Goal: Book appointment/travel/reservation

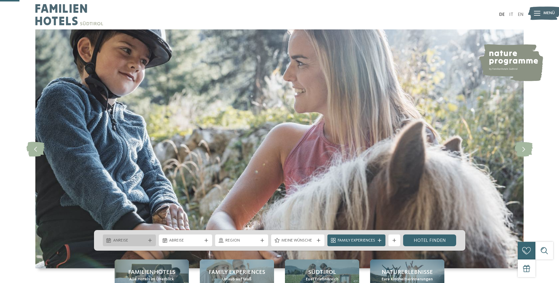
click at [133, 238] on span "Anreise" at bounding box center [129, 241] width 33 height 6
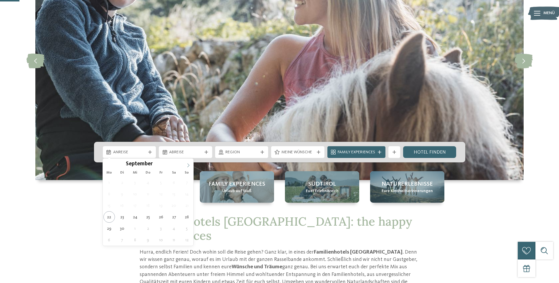
click at [187, 164] on span at bounding box center [188, 164] width 10 height 10
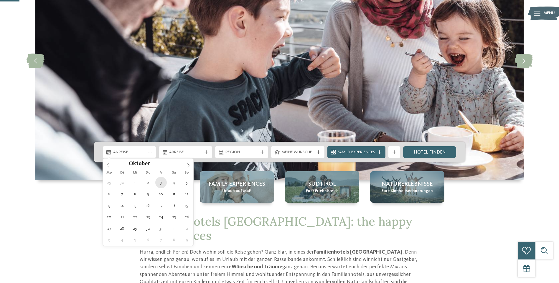
type div "03.10.2025"
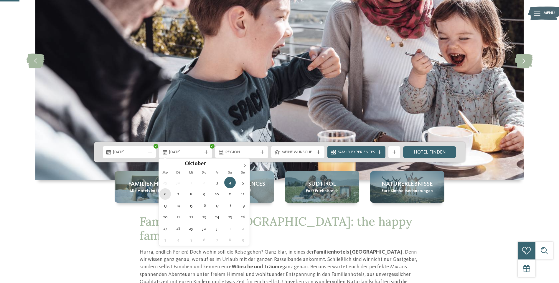
type div "06.10.2025"
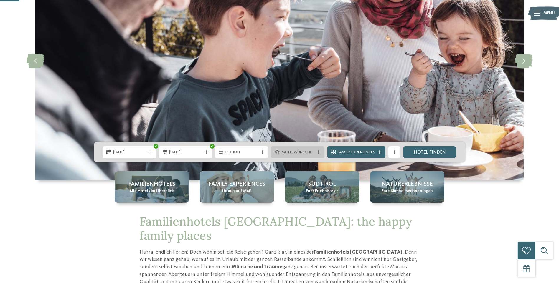
click at [275, 153] on icon at bounding box center [277, 152] width 5 height 5
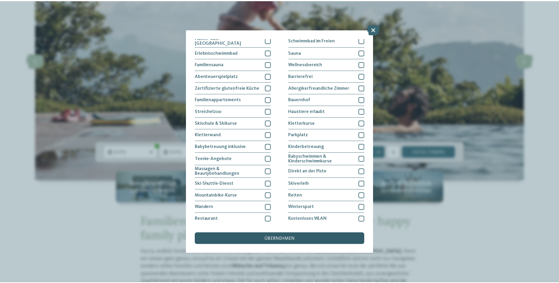
scroll to position [25, 0]
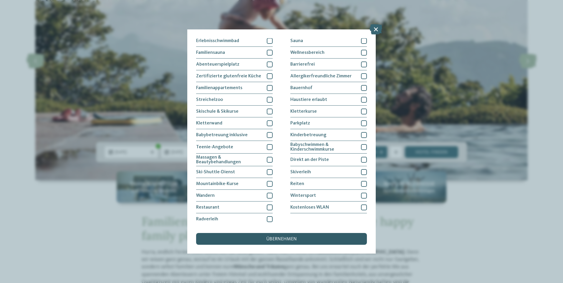
click at [289, 238] on span "übernehmen" at bounding box center [281, 239] width 31 height 5
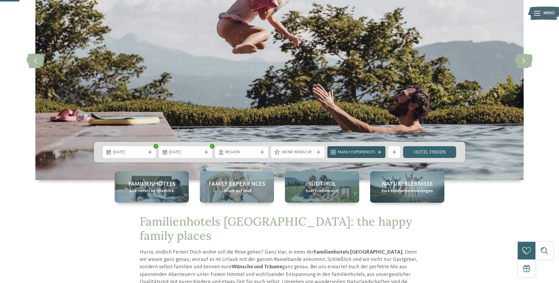
click at [374, 151] on span "Family Experiences" at bounding box center [356, 153] width 37 height 6
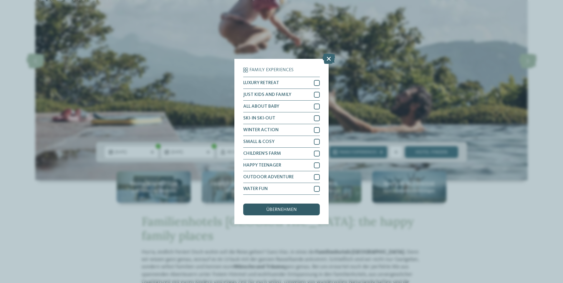
click at [286, 215] on div "übernehmen" at bounding box center [281, 210] width 77 height 12
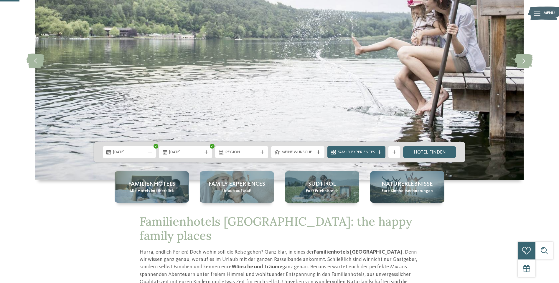
click at [394, 155] on div "Weitere Filter anzeigen" at bounding box center [394, 152] width 12 height 12
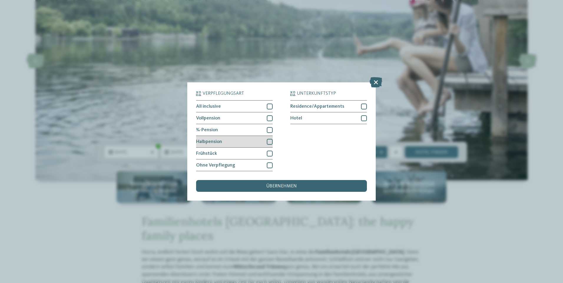
click at [273, 143] on div at bounding box center [270, 142] width 6 height 6
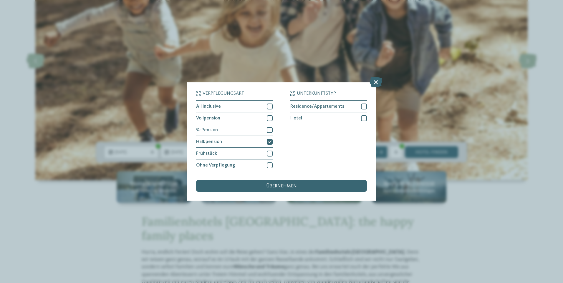
click at [278, 187] on span "übernehmen" at bounding box center [281, 186] width 31 height 5
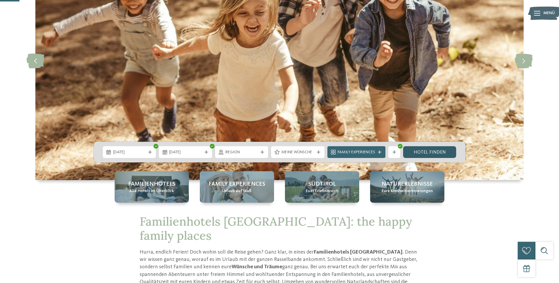
click at [423, 156] on link "Hotel finden" at bounding box center [429, 152] width 53 height 12
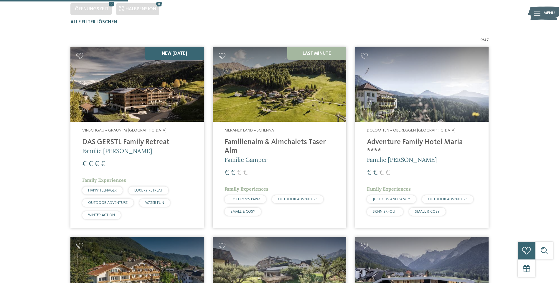
scroll to position [75, 0]
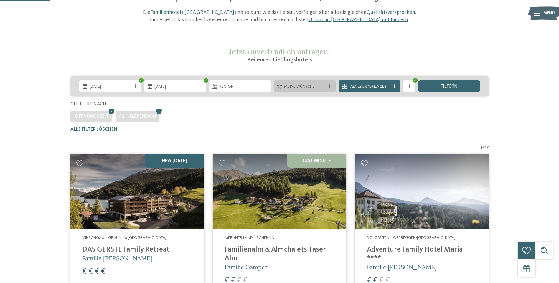
click at [298, 88] on span "Meine Wünsche" at bounding box center [304, 87] width 41 height 6
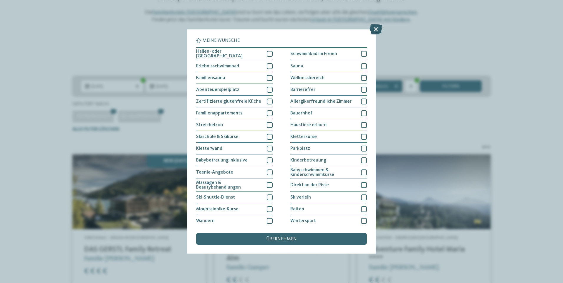
click at [375, 28] on icon at bounding box center [376, 29] width 13 height 10
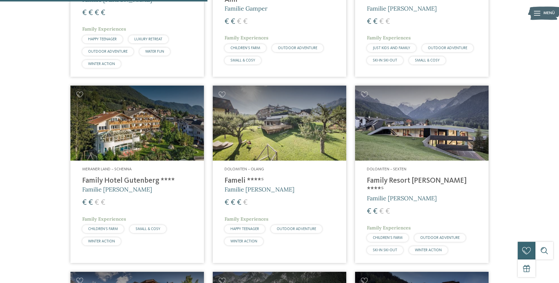
scroll to position [341, 0]
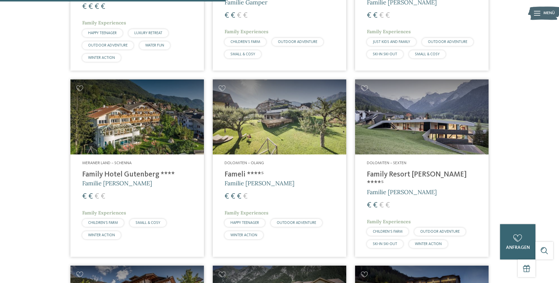
click at [415, 176] on h4 "Family Resort Rainer ****ˢ" at bounding box center [422, 180] width 110 height 18
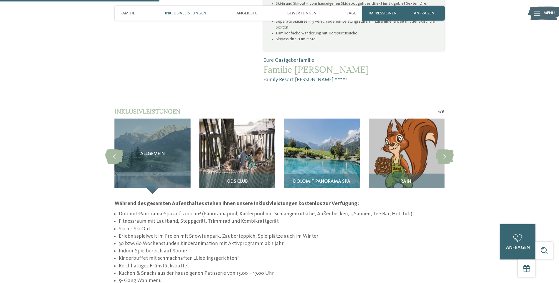
scroll to position [530, 0]
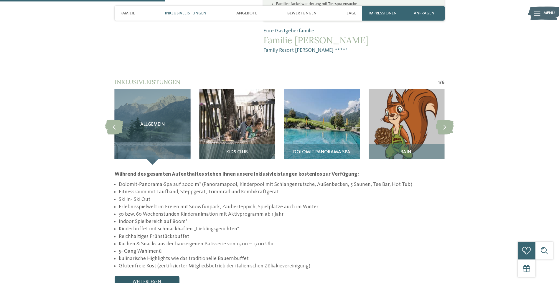
click at [150, 276] on link "weiterlesen" at bounding box center [147, 282] width 65 height 12
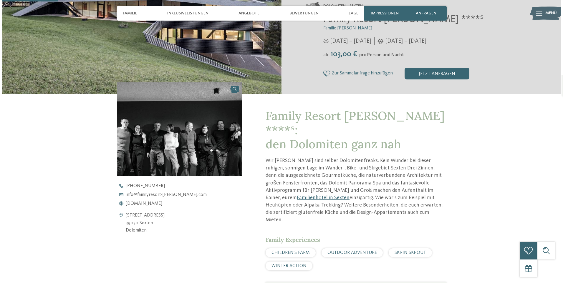
scroll to position [265, 0]
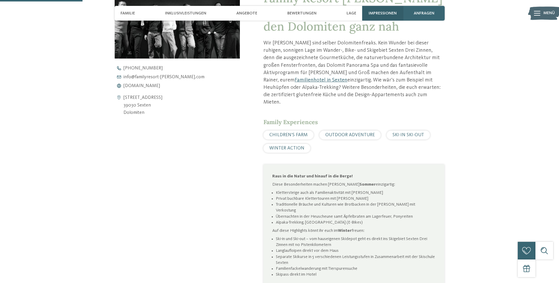
click at [382, 12] on span "Impressionen" at bounding box center [383, 13] width 28 height 5
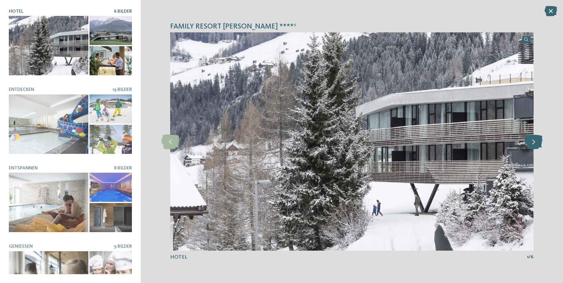
click at [535, 141] on icon at bounding box center [534, 141] width 18 height 15
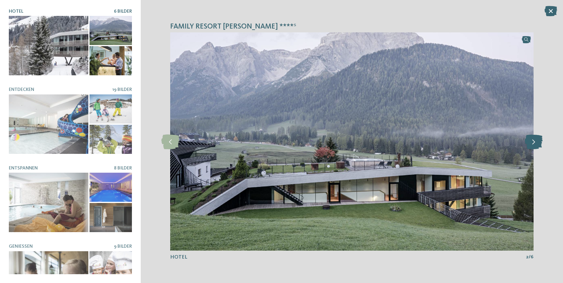
click at [534, 141] on icon at bounding box center [534, 141] width 18 height 15
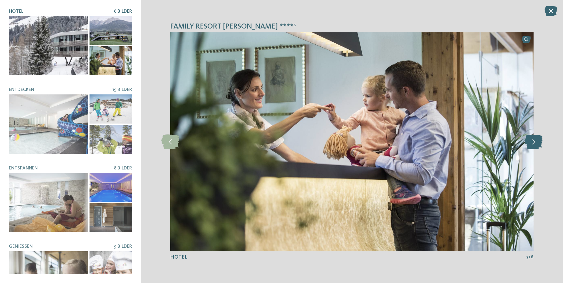
click at [534, 141] on icon at bounding box center [534, 141] width 18 height 15
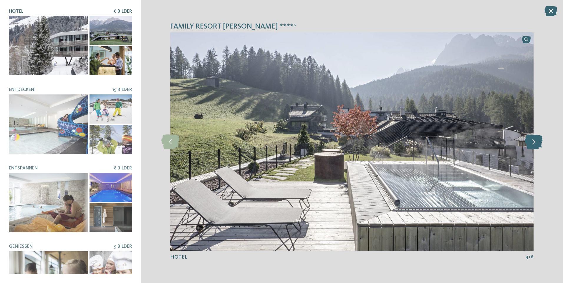
click at [534, 141] on icon at bounding box center [534, 141] width 18 height 15
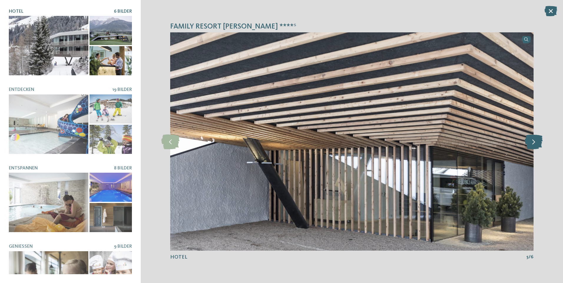
click at [534, 141] on icon at bounding box center [534, 141] width 18 height 15
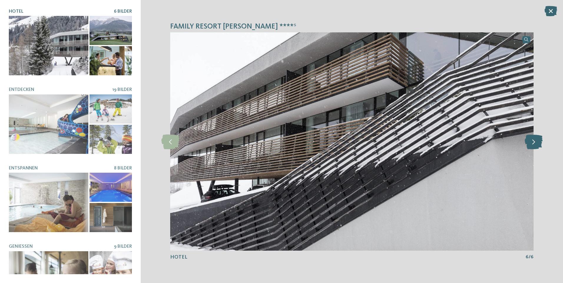
click at [534, 141] on icon at bounding box center [534, 141] width 18 height 15
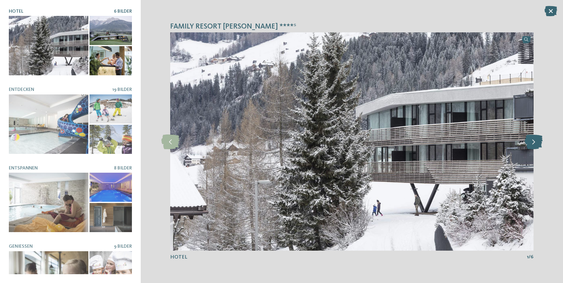
click at [534, 141] on icon at bounding box center [534, 141] width 18 height 15
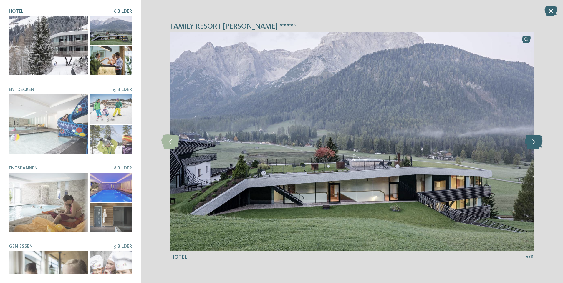
click at [534, 141] on icon at bounding box center [534, 141] width 18 height 15
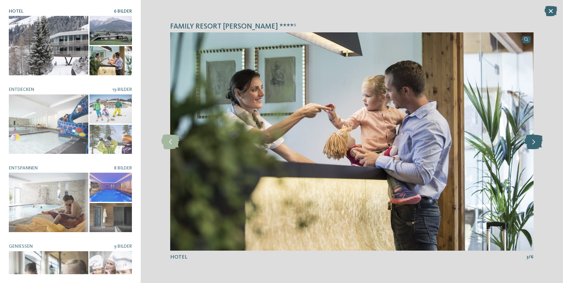
click at [534, 141] on icon at bounding box center [534, 141] width 18 height 15
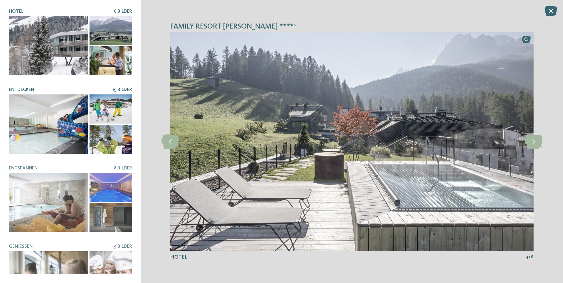
click at [61, 122] on div at bounding box center [49, 125] width 80 height 60
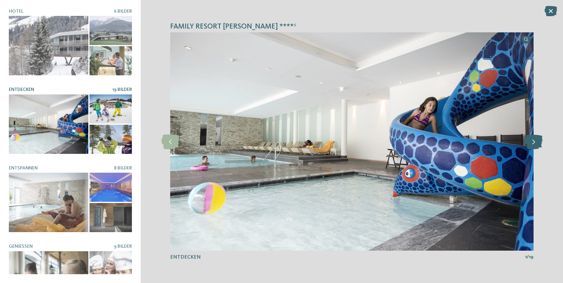
click at [535, 144] on icon at bounding box center [534, 141] width 18 height 15
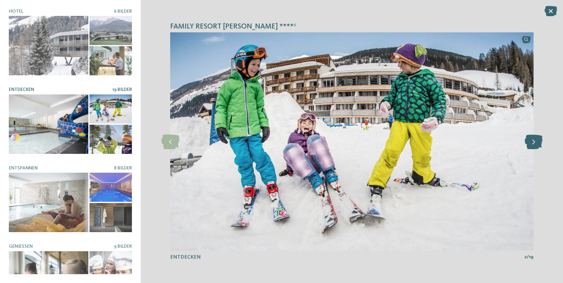
click at [534, 144] on icon at bounding box center [534, 141] width 18 height 15
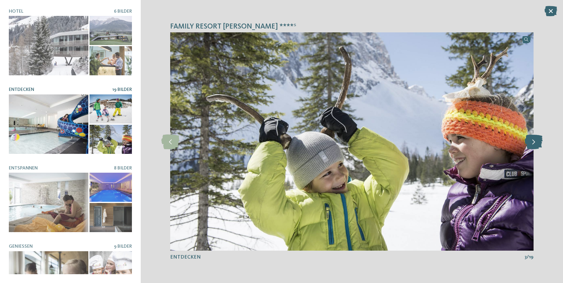
click at [534, 145] on icon at bounding box center [534, 141] width 18 height 15
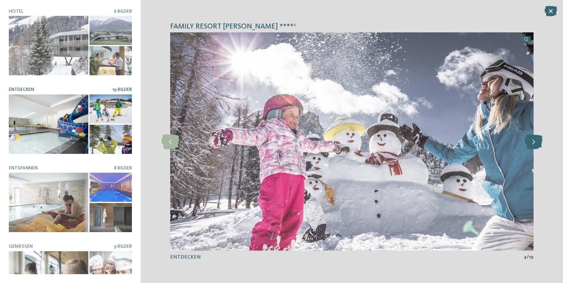
click at [534, 145] on icon at bounding box center [534, 141] width 18 height 15
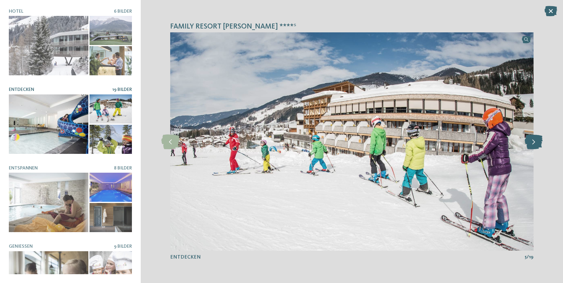
click at [534, 145] on icon at bounding box center [534, 141] width 18 height 15
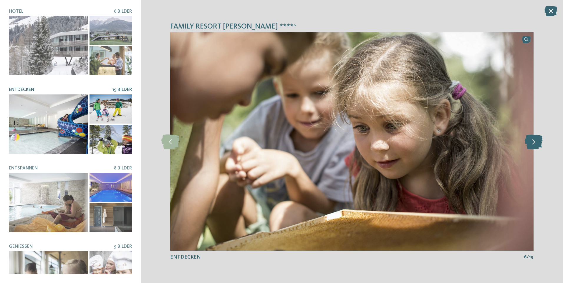
click at [534, 145] on icon at bounding box center [534, 141] width 18 height 15
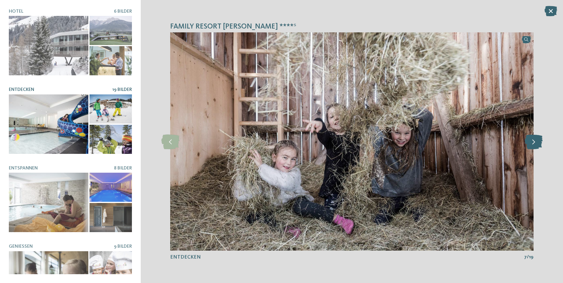
click at [534, 145] on icon at bounding box center [534, 141] width 18 height 15
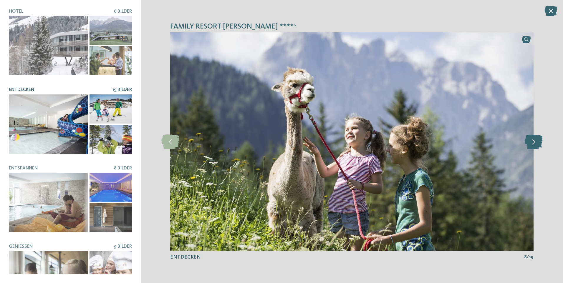
click at [534, 145] on icon at bounding box center [534, 141] width 18 height 15
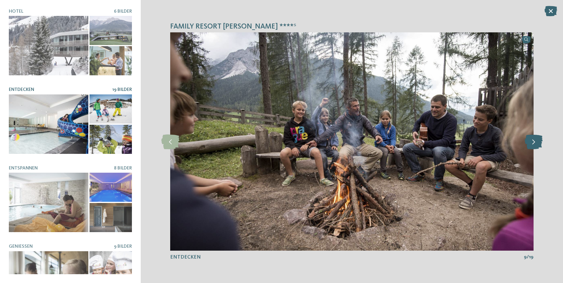
click at [534, 145] on icon at bounding box center [534, 141] width 18 height 15
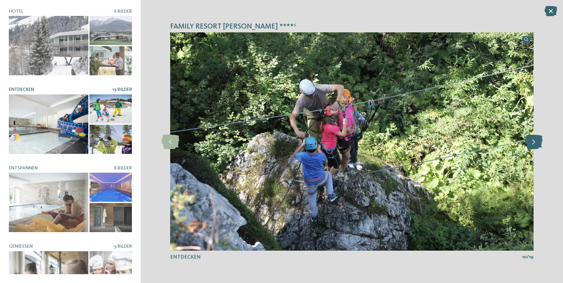
click at [534, 145] on icon at bounding box center [534, 141] width 18 height 15
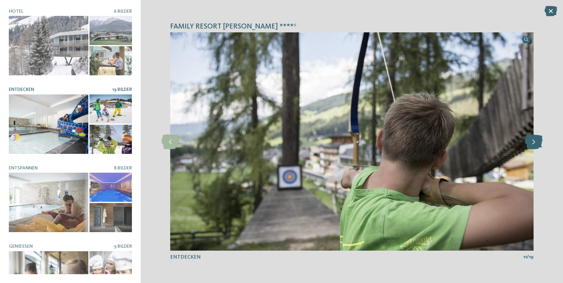
click at [534, 145] on icon at bounding box center [534, 141] width 18 height 15
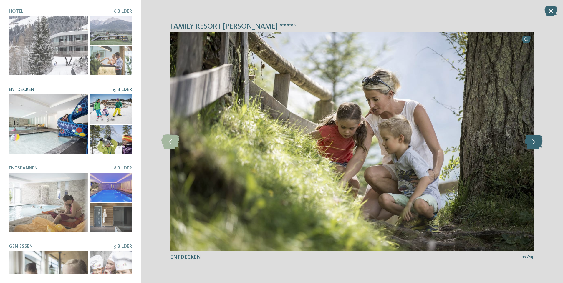
click at [534, 145] on icon at bounding box center [534, 141] width 18 height 15
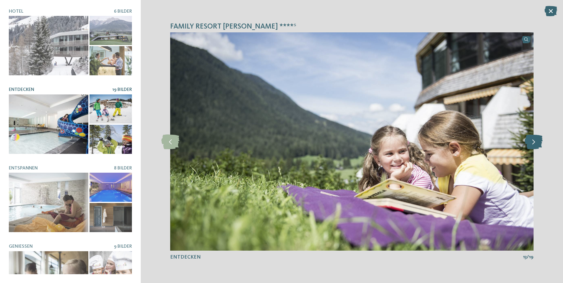
click at [534, 145] on icon at bounding box center [534, 141] width 18 height 15
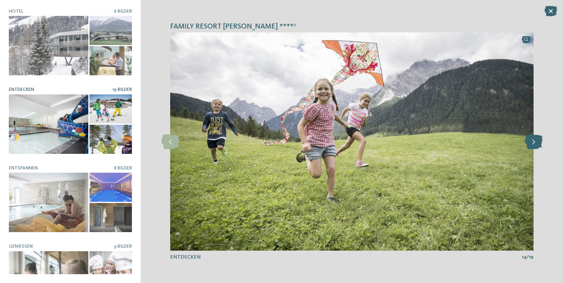
click at [534, 145] on icon at bounding box center [534, 141] width 18 height 15
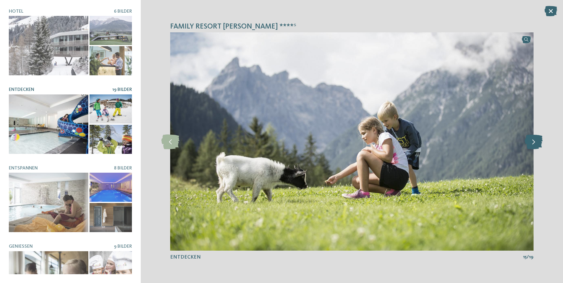
click at [534, 145] on icon at bounding box center [534, 141] width 18 height 15
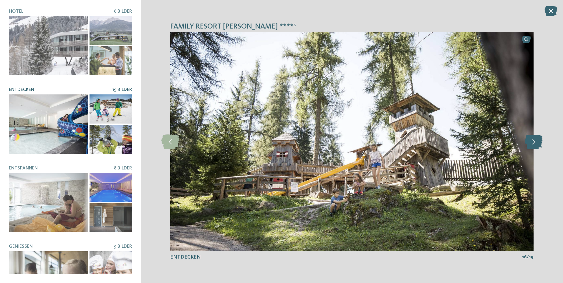
click at [534, 145] on icon at bounding box center [534, 141] width 18 height 15
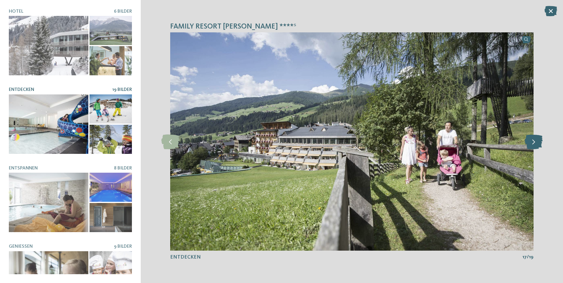
click at [534, 145] on icon at bounding box center [534, 141] width 18 height 15
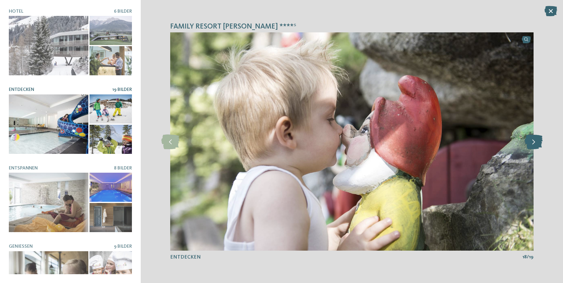
click at [534, 145] on icon at bounding box center [534, 141] width 18 height 15
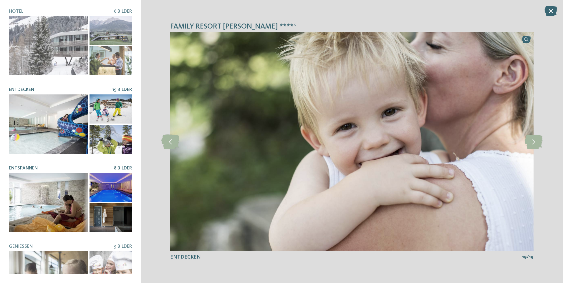
click at [60, 199] on div at bounding box center [49, 203] width 80 height 60
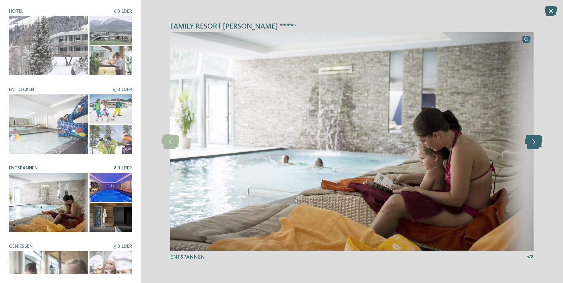
click at [529, 144] on icon at bounding box center [534, 141] width 18 height 15
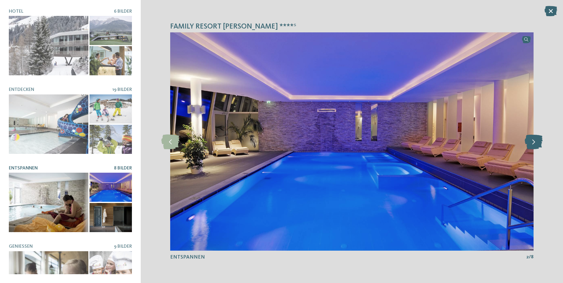
click at [528, 144] on icon at bounding box center [534, 141] width 18 height 15
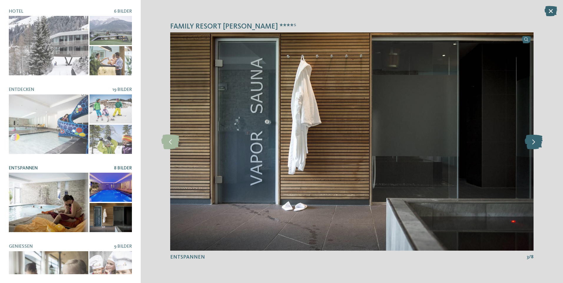
click at [528, 145] on icon at bounding box center [534, 141] width 18 height 15
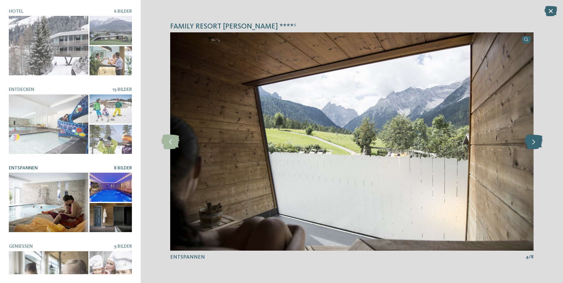
click at [528, 145] on icon at bounding box center [534, 141] width 18 height 15
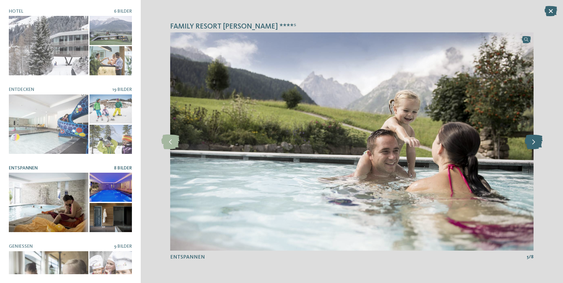
click at [528, 145] on icon at bounding box center [534, 141] width 18 height 15
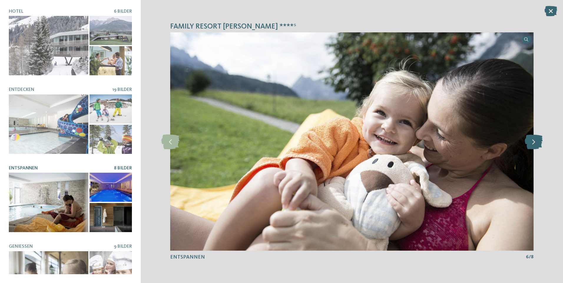
click at [528, 145] on icon at bounding box center [534, 141] width 18 height 15
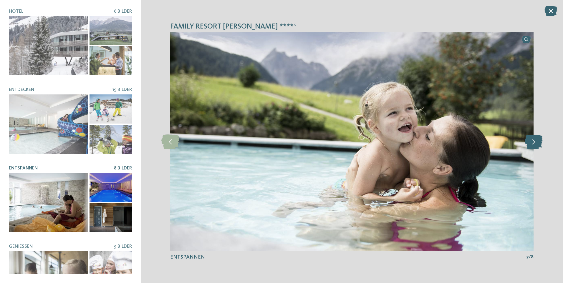
click at [528, 145] on icon at bounding box center [534, 141] width 18 height 15
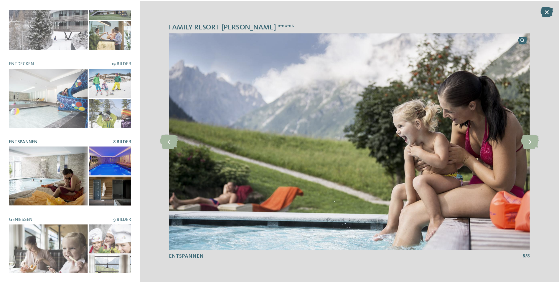
scroll to position [108, 0]
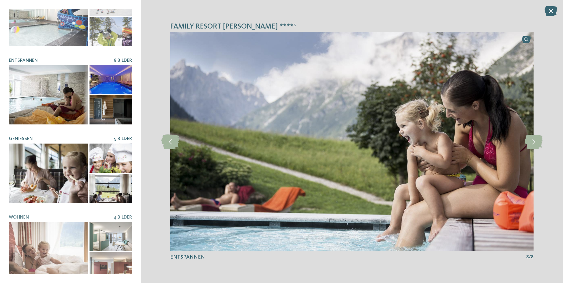
click at [62, 185] on div at bounding box center [49, 174] width 80 height 60
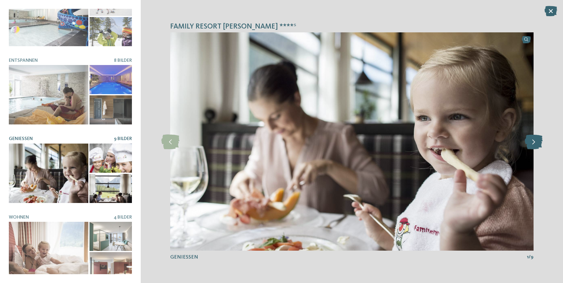
click at [532, 144] on icon at bounding box center [534, 141] width 18 height 15
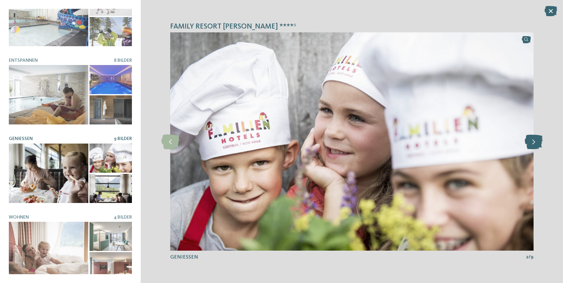
click at [532, 144] on icon at bounding box center [534, 141] width 18 height 15
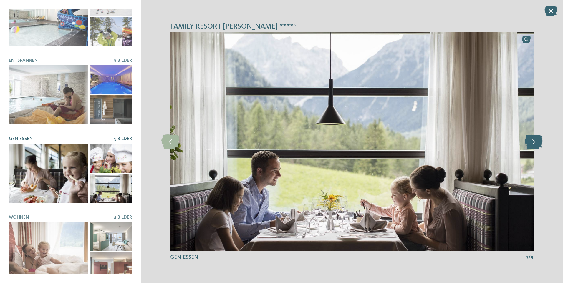
click at [532, 144] on icon at bounding box center [534, 141] width 18 height 15
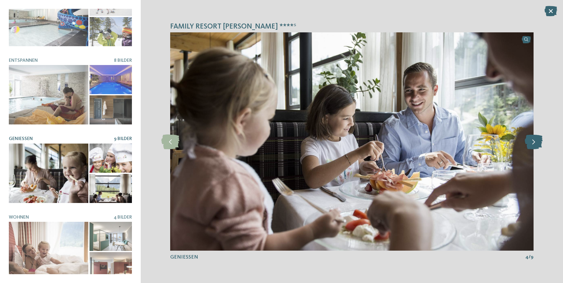
click at [532, 144] on icon at bounding box center [534, 141] width 18 height 15
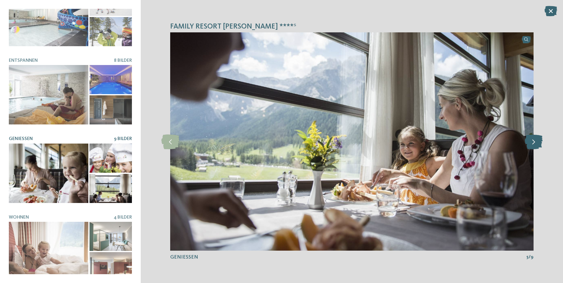
click at [532, 144] on icon at bounding box center [534, 141] width 18 height 15
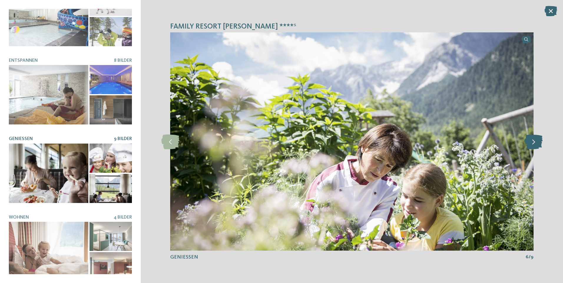
click at [532, 144] on icon at bounding box center [534, 141] width 18 height 15
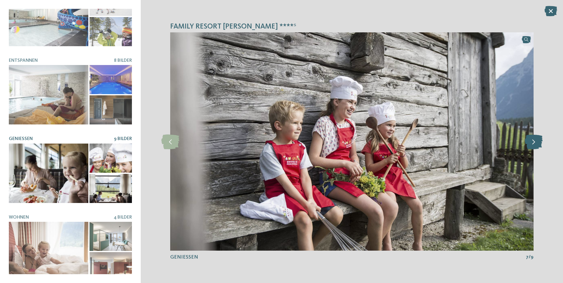
click at [532, 144] on icon at bounding box center [534, 141] width 18 height 15
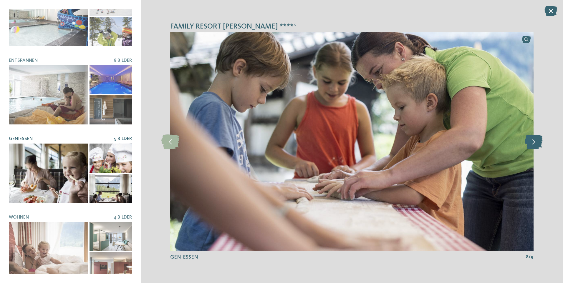
click at [532, 144] on icon at bounding box center [534, 141] width 18 height 15
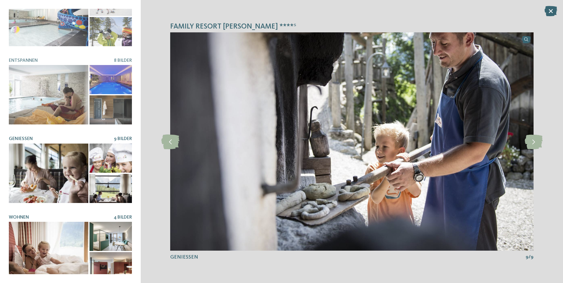
click at [61, 264] on div at bounding box center [49, 252] width 80 height 60
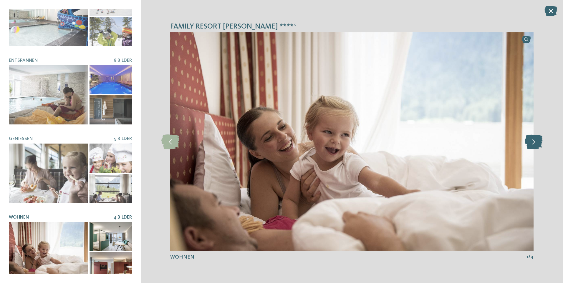
click at [536, 140] on icon at bounding box center [534, 141] width 18 height 15
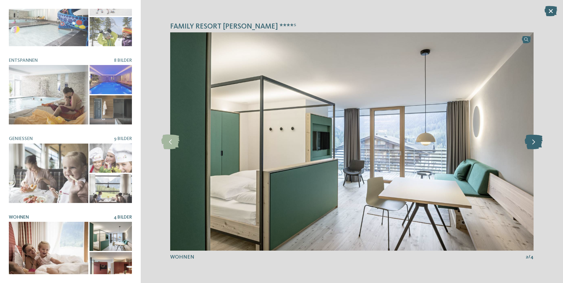
click at [536, 140] on icon at bounding box center [534, 141] width 18 height 15
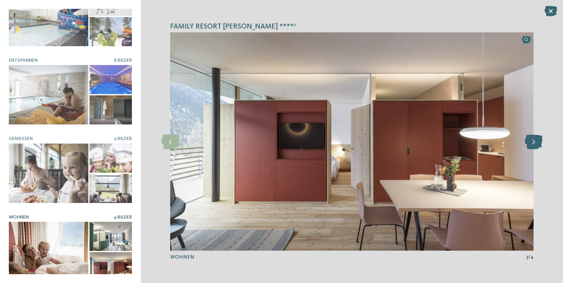
click at [536, 140] on icon at bounding box center [534, 141] width 18 height 15
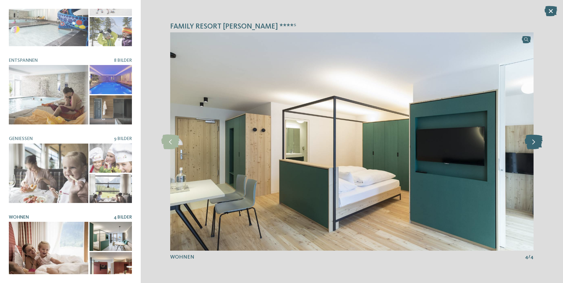
click at [536, 140] on icon at bounding box center [534, 141] width 18 height 15
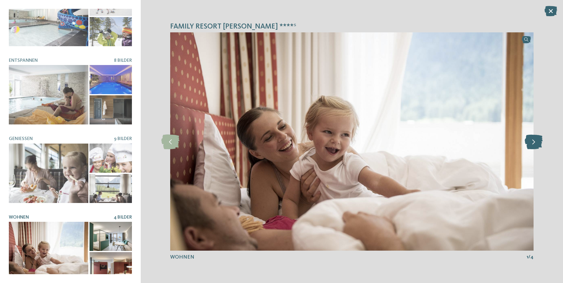
click at [536, 140] on icon at bounding box center [534, 141] width 18 height 15
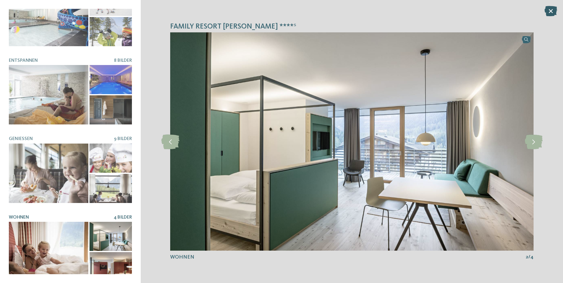
click at [546, 11] on icon at bounding box center [551, 11] width 13 height 10
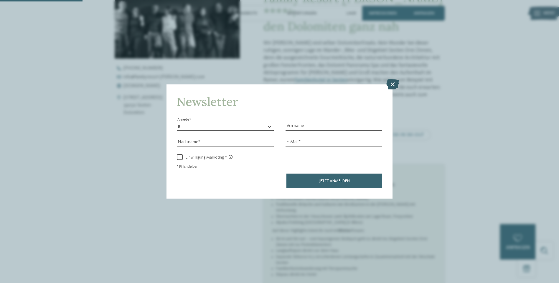
click at [388, 85] on icon at bounding box center [392, 84] width 13 height 10
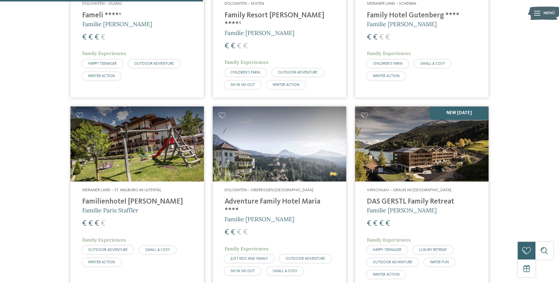
scroll to position [311, 0]
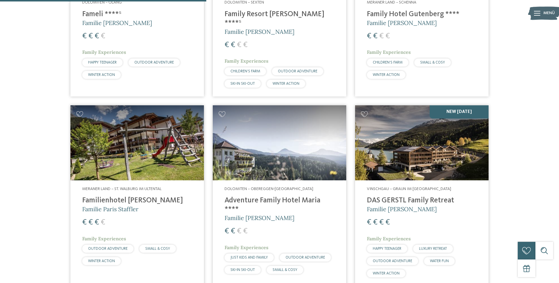
click at [445, 197] on h4 "DAS GERSTL Family Retreat" at bounding box center [422, 201] width 110 height 9
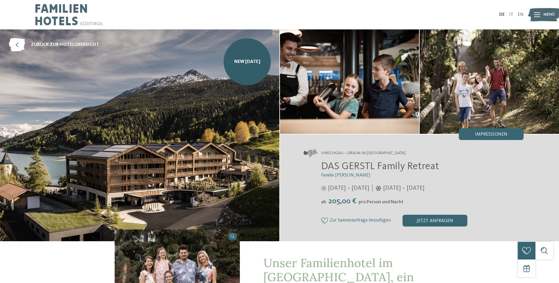
click at [474, 131] on div "Impressionen" at bounding box center [491, 134] width 65 height 12
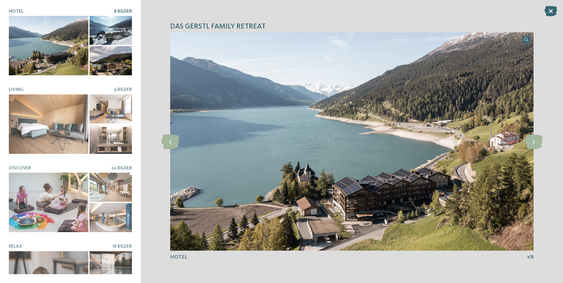
click at [54, 63] on div at bounding box center [49, 46] width 80 height 60
click at [536, 141] on icon at bounding box center [534, 141] width 18 height 15
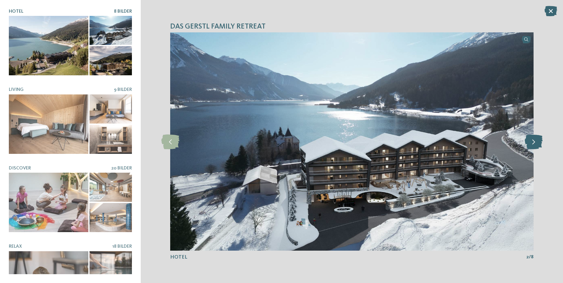
click at [536, 141] on icon at bounding box center [534, 141] width 18 height 15
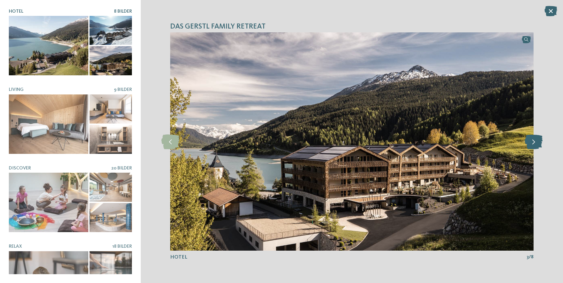
click at [536, 141] on icon at bounding box center [534, 141] width 18 height 15
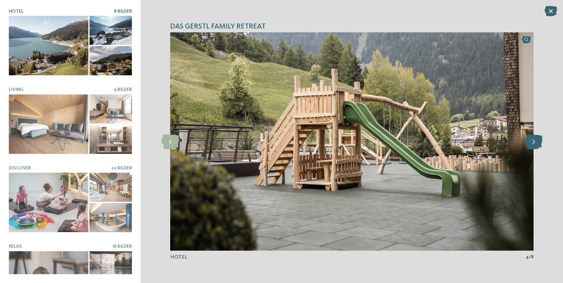
click at [536, 141] on icon at bounding box center [534, 141] width 18 height 15
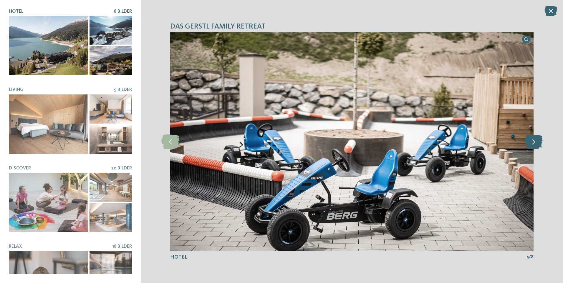
click at [536, 141] on icon at bounding box center [534, 141] width 18 height 15
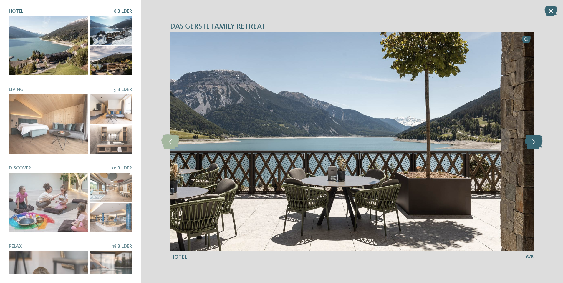
click at [536, 141] on icon at bounding box center [534, 141] width 18 height 15
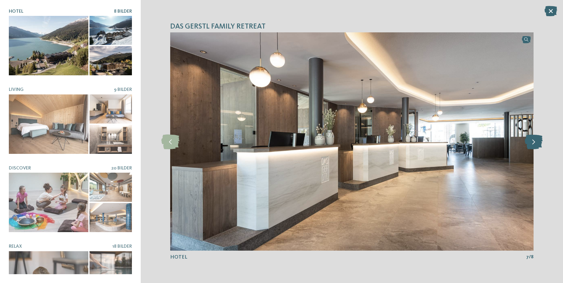
click at [536, 141] on icon at bounding box center [534, 141] width 18 height 15
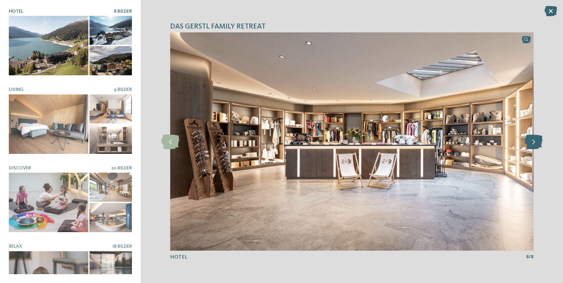
click at [536, 141] on icon at bounding box center [534, 141] width 18 height 15
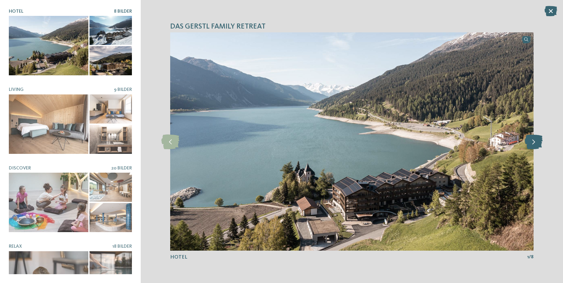
click at [536, 141] on icon at bounding box center [534, 141] width 18 height 15
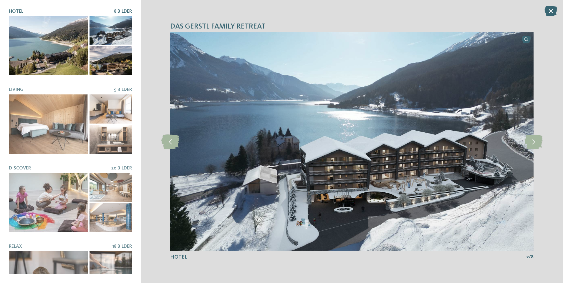
drag, startPoint x: 536, startPoint y: 141, endPoint x: 496, endPoint y: 138, distance: 41.0
click at [536, 141] on icon at bounding box center [534, 141] width 18 height 15
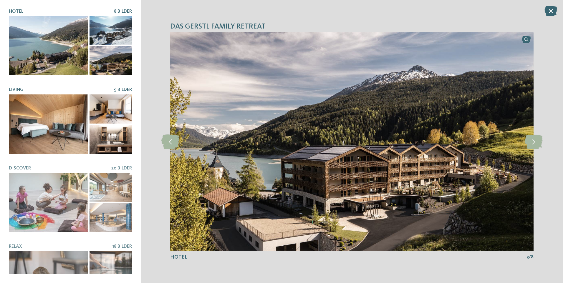
click at [29, 113] on div at bounding box center [49, 125] width 80 height 60
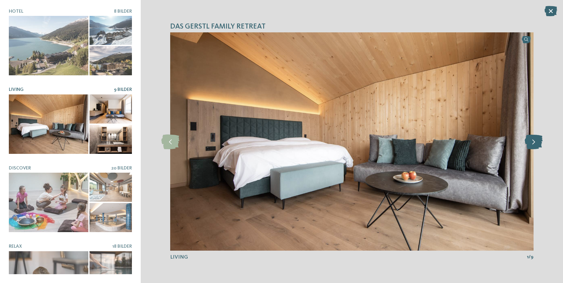
click at [533, 141] on icon at bounding box center [534, 141] width 18 height 15
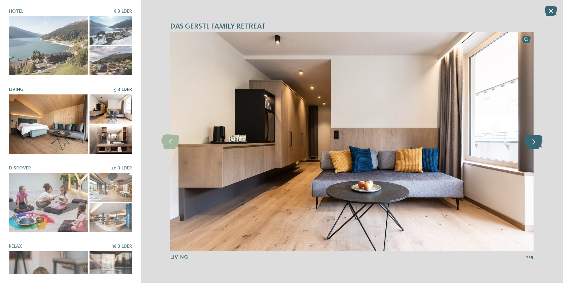
click at [527, 148] on icon at bounding box center [534, 141] width 18 height 15
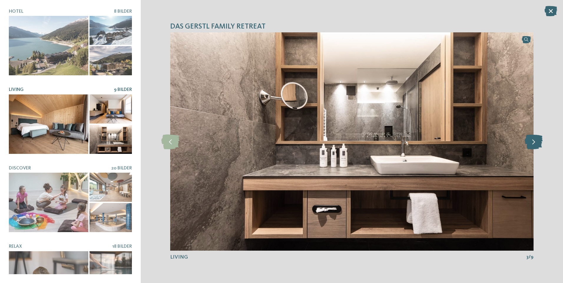
click at [527, 149] on icon at bounding box center [534, 141] width 18 height 15
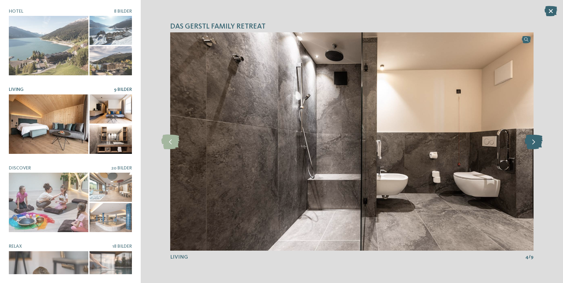
click at [527, 148] on icon at bounding box center [534, 141] width 18 height 15
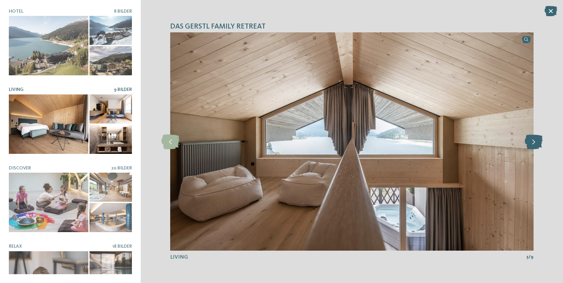
click at [532, 146] on icon at bounding box center [534, 141] width 18 height 15
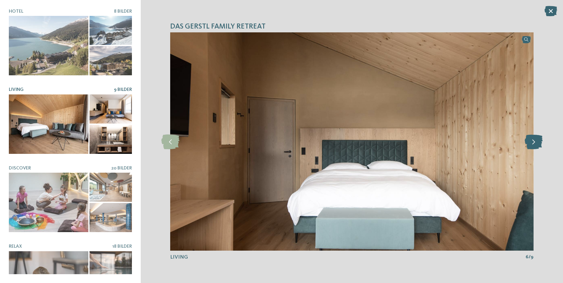
click at [532, 146] on icon at bounding box center [534, 141] width 18 height 15
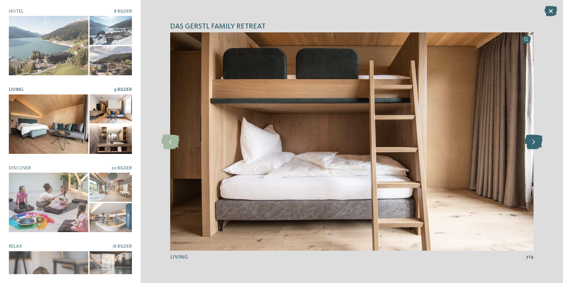
click at [532, 146] on icon at bounding box center [534, 141] width 18 height 15
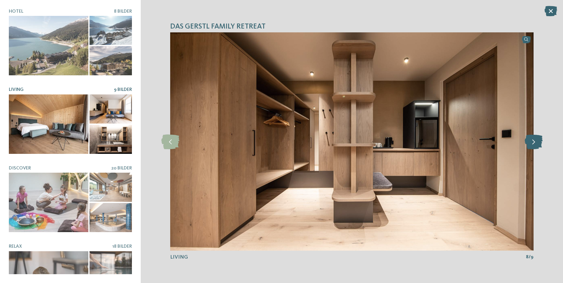
click at [532, 146] on icon at bounding box center [534, 141] width 18 height 15
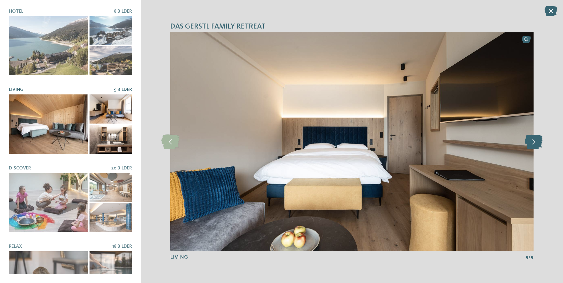
click at [532, 146] on icon at bounding box center [534, 141] width 18 height 15
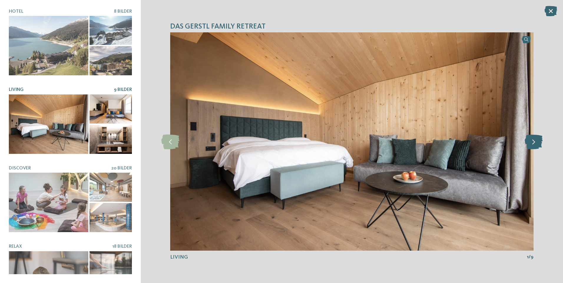
click at [532, 146] on icon at bounding box center [534, 141] width 18 height 15
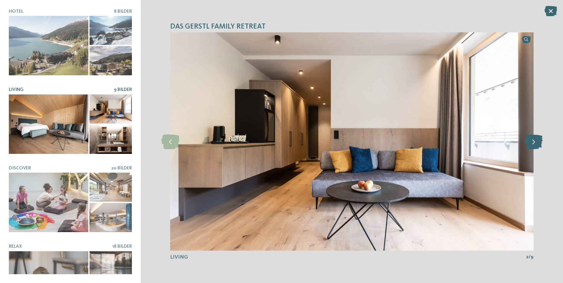
click at [532, 146] on icon at bounding box center [534, 141] width 18 height 15
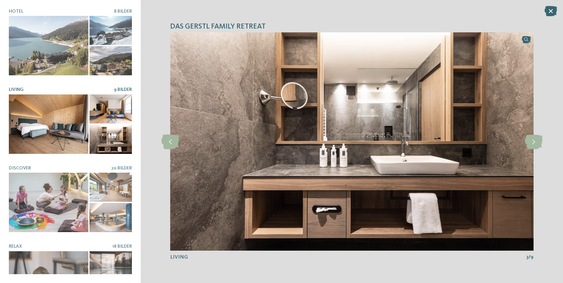
drag, startPoint x: 550, startPoint y: 10, endPoint x: 460, endPoint y: 42, distance: 95.0
click at [550, 11] on icon at bounding box center [551, 11] width 13 height 10
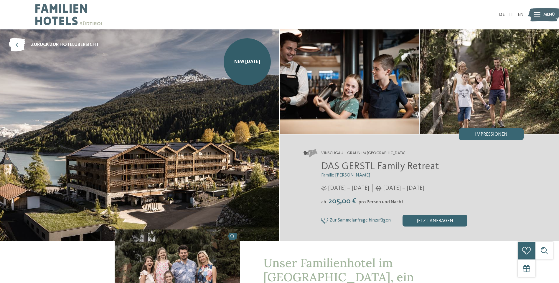
click at [474, 135] on div "Impressionen" at bounding box center [491, 134] width 65 height 12
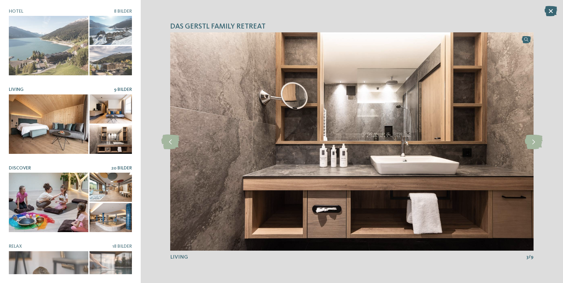
click at [33, 208] on div at bounding box center [49, 203] width 80 height 60
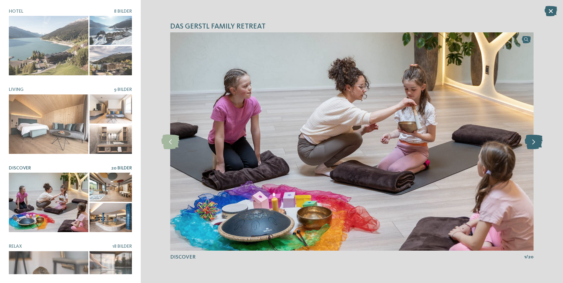
click at [534, 148] on icon at bounding box center [534, 141] width 18 height 15
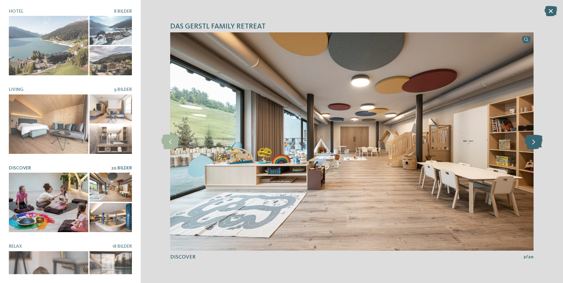
click at [536, 146] on icon at bounding box center [534, 141] width 18 height 15
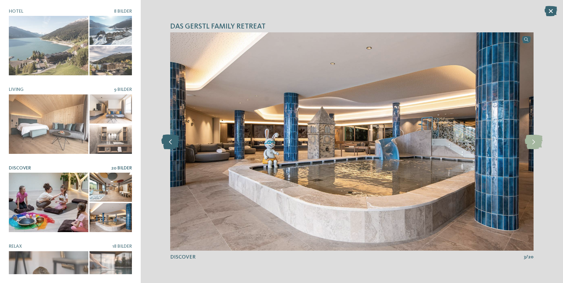
click at [174, 145] on icon at bounding box center [170, 141] width 18 height 15
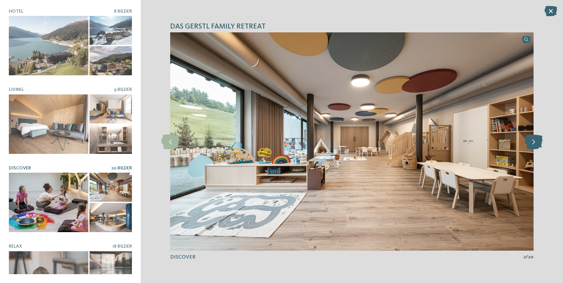
click at [535, 139] on icon at bounding box center [534, 141] width 18 height 15
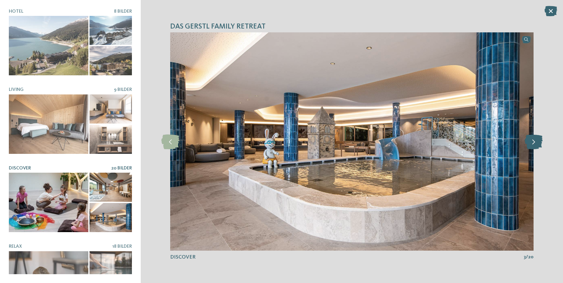
click at [535, 139] on icon at bounding box center [534, 141] width 18 height 15
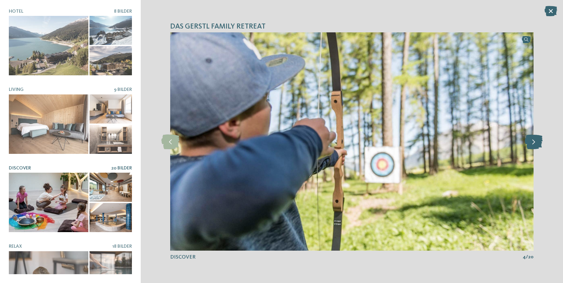
click at [535, 139] on icon at bounding box center [534, 141] width 18 height 15
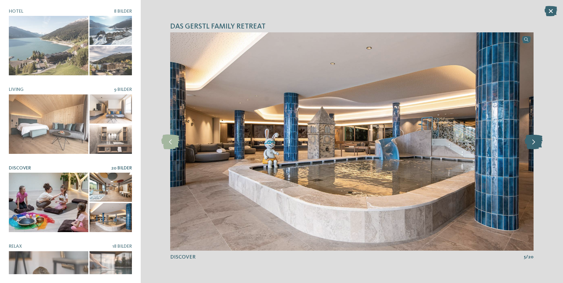
click at [535, 139] on icon at bounding box center [534, 141] width 18 height 15
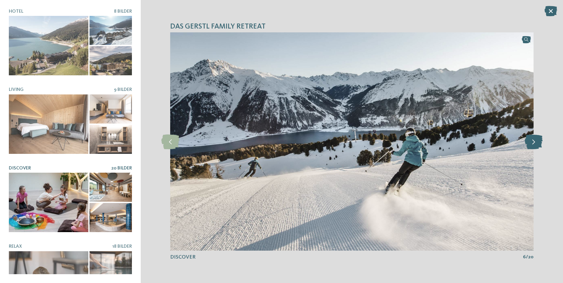
click at [535, 139] on icon at bounding box center [534, 141] width 18 height 15
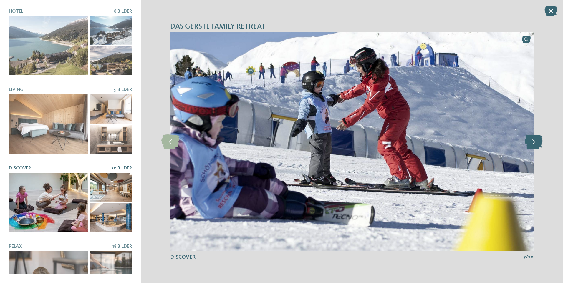
click at [535, 139] on icon at bounding box center [534, 141] width 18 height 15
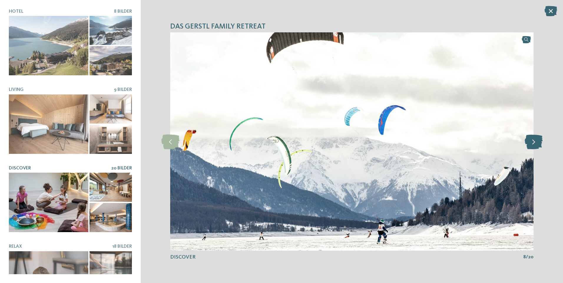
click at [535, 139] on icon at bounding box center [534, 141] width 18 height 15
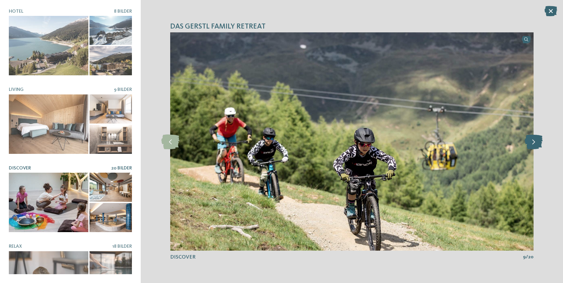
click at [535, 139] on icon at bounding box center [534, 141] width 18 height 15
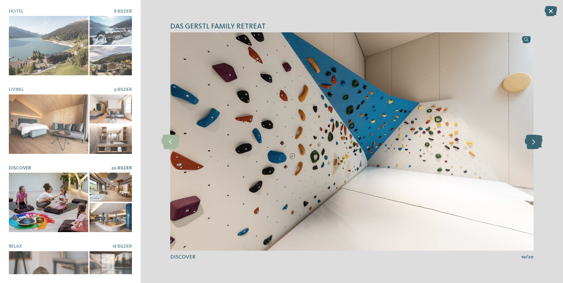
click at [535, 139] on icon at bounding box center [534, 141] width 18 height 15
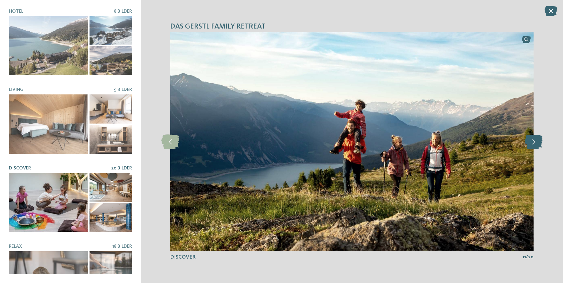
click at [535, 139] on icon at bounding box center [534, 141] width 18 height 15
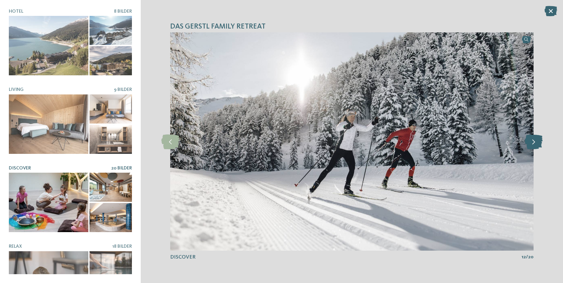
click at [535, 140] on icon at bounding box center [534, 141] width 18 height 15
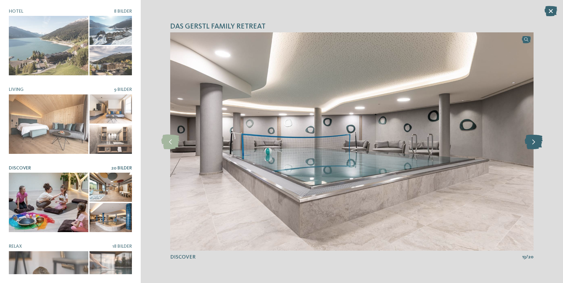
click at [535, 140] on icon at bounding box center [534, 141] width 18 height 15
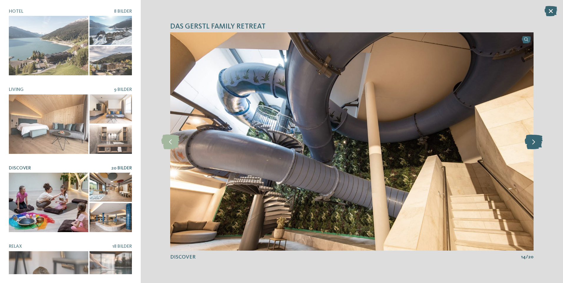
click at [535, 140] on icon at bounding box center [534, 141] width 18 height 15
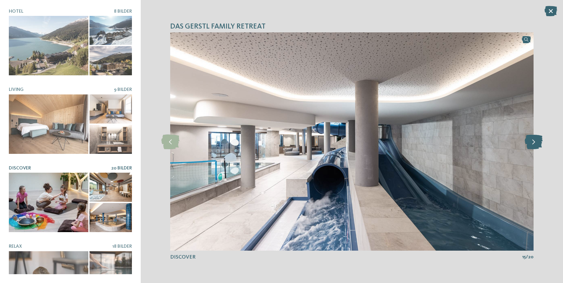
click at [535, 140] on icon at bounding box center [534, 141] width 18 height 15
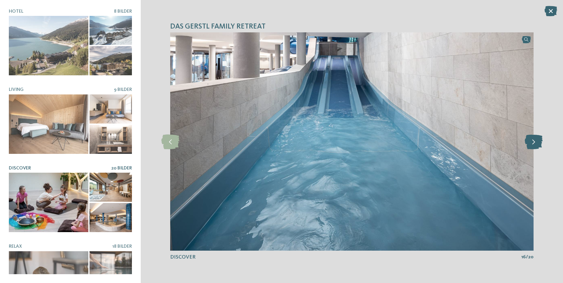
click at [535, 140] on icon at bounding box center [534, 141] width 18 height 15
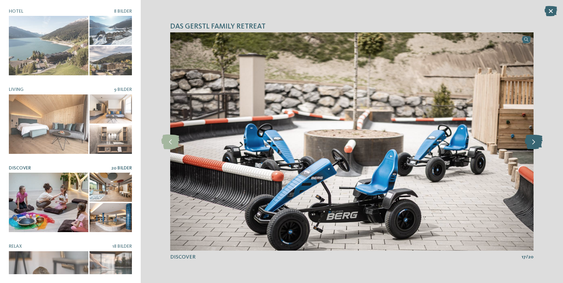
click at [535, 140] on icon at bounding box center [534, 141] width 18 height 15
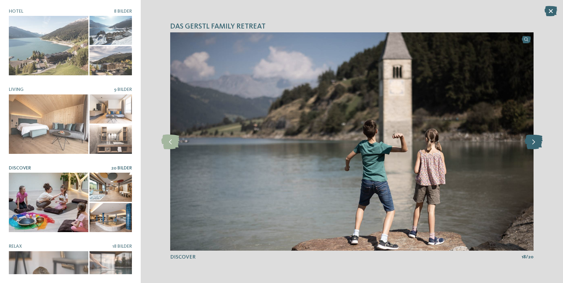
click at [535, 140] on icon at bounding box center [534, 141] width 18 height 15
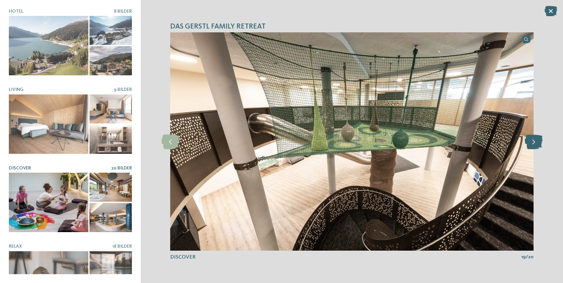
click at [535, 140] on icon at bounding box center [534, 141] width 18 height 15
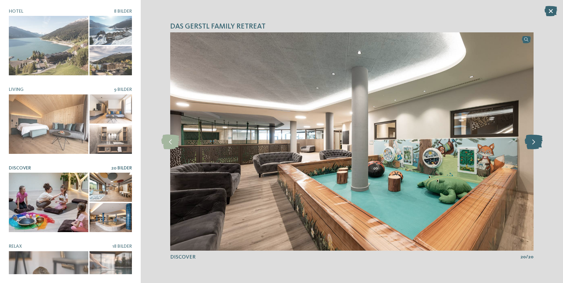
click at [535, 140] on icon at bounding box center [534, 141] width 18 height 15
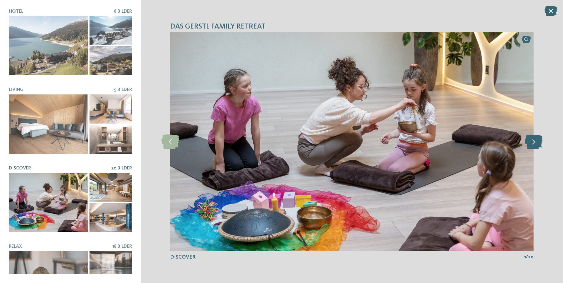
click at [535, 140] on icon at bounding box center [534, 141] width 18 height 15
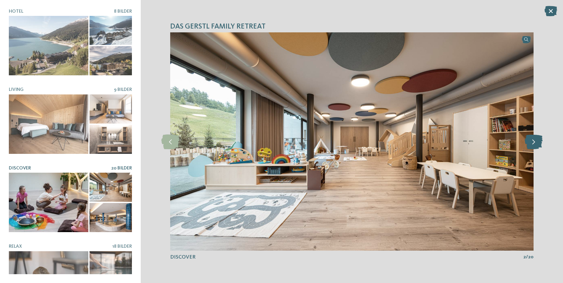
click at [535, 140] on icon at bounding box center [534, 141] width 18 height 15
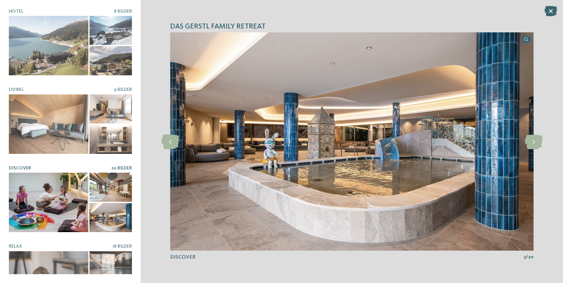
drag, startPoint x: 550, startPoint y: 11, endPoint x: 506, endPoint y: 33, distance: 49.5
click at [550, 12] on icon at bounding box center [551, 11] width 13 height 10
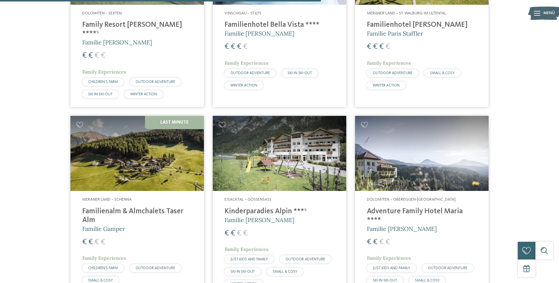
scroll to position [493, 0]
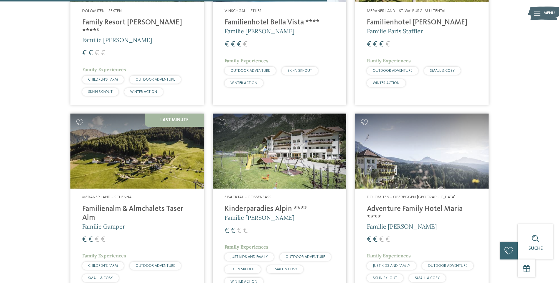
click at [140, 205] on h4 "Familienalm & Almchalets Taser Alm" at bounding box center [137, 214] width 110 height 18
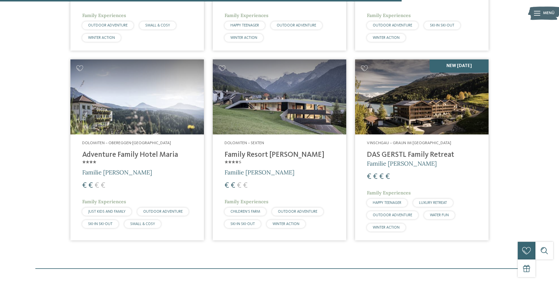
scroll to position [606, 0]
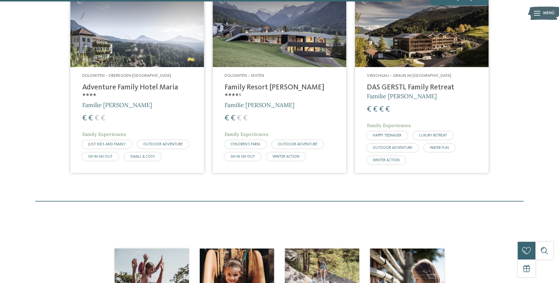
click at [113, 87] on h4 "Adventure Family Hotel Maria ****" at bounding box center [137, 92] width 110 height 18
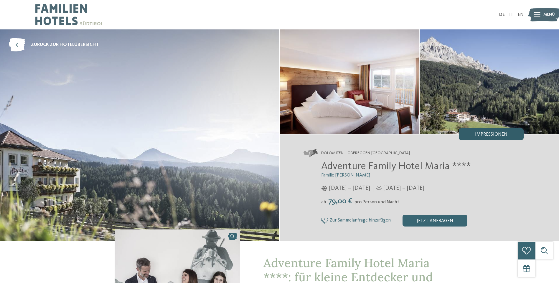
click at [492, 134] on span "Impressionen" at bounding box center [491, 134] width 32 height 5
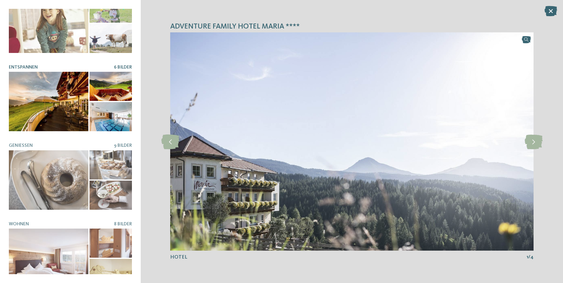
scroll to position [108, 0]
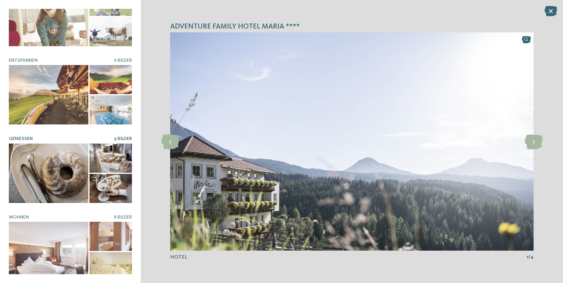
click at [73, 158] on div at bounding box center [49, 174] width 80 height 60
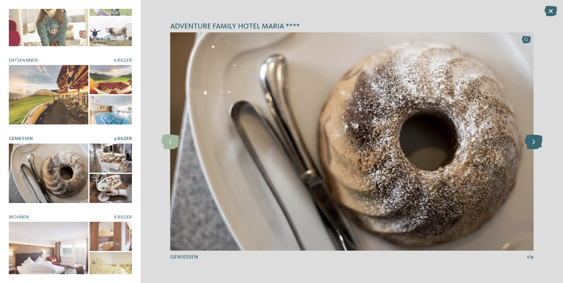
click at [533, 142] on icon at bounding box center [534, 141] width 18 height 15
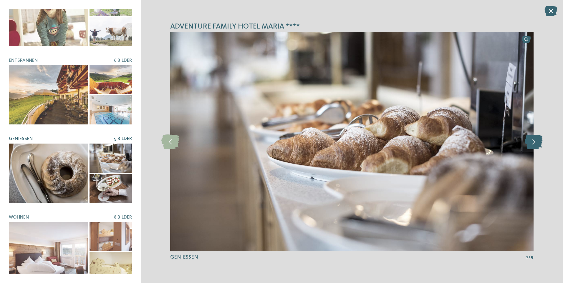
click at [533, 142] on icon at bounding box center [534, 141] width 18 height 15
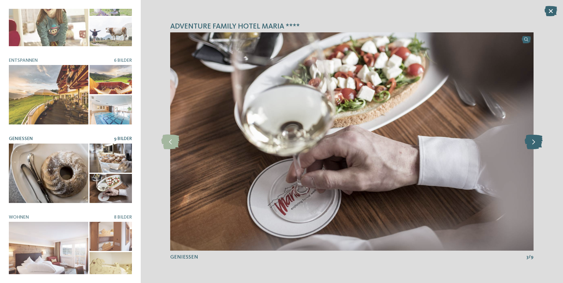
click at [533, 142] on icon at bounding box center [534, 141] width 18 height 15
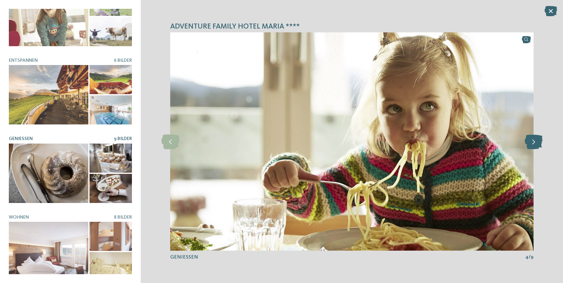
click at [533, 142] on icon at bounding box center [534, 141] width 18 height 15
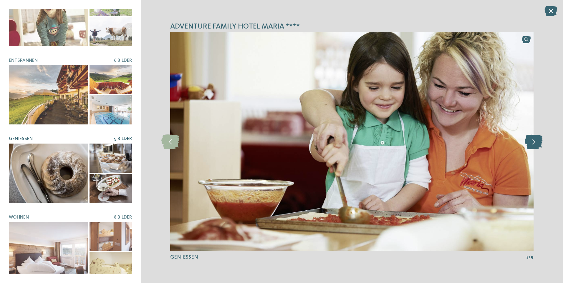
click at [533, 142] on icon at bounding box center [534, 141] width 18 height 15
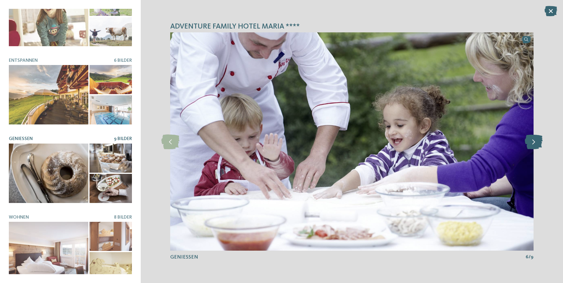
click at [540, 139] on icon at bounding box center [534, 141] width 18 height 15
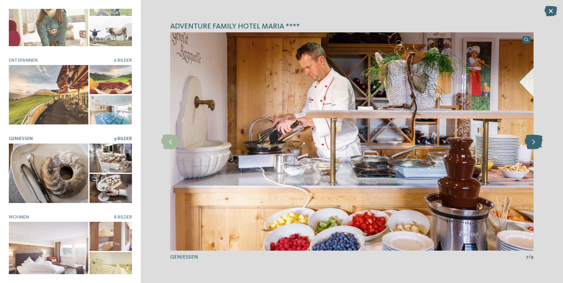
click at [540, 139] on icon at bounding box center [534, 141] width 18 height 15
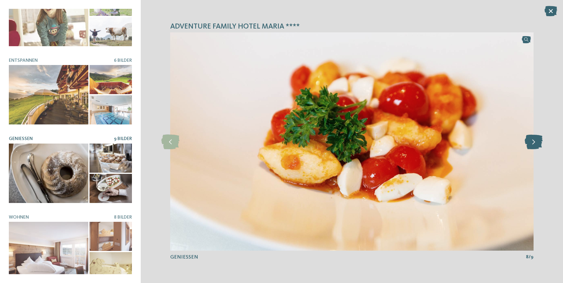
click at [540, 138] on icon at bounding box center [534, 141] width 18 height 15
